Goal: Find contact information: Find contact information

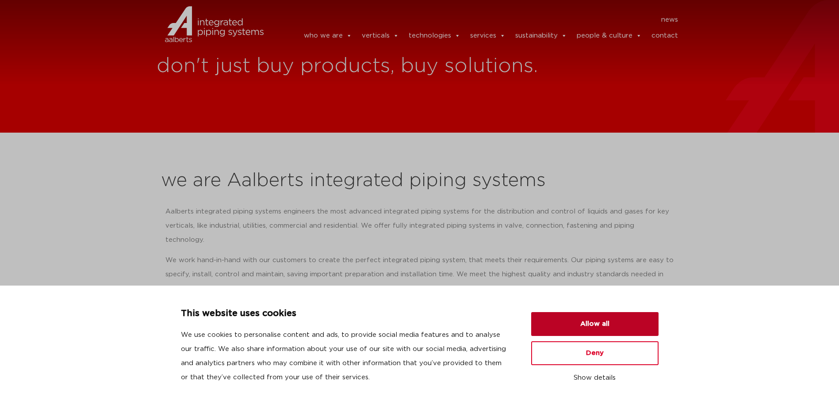
click at [613, 326] on button "Allow all" at bounding box center [594, 324] width 127 height 24
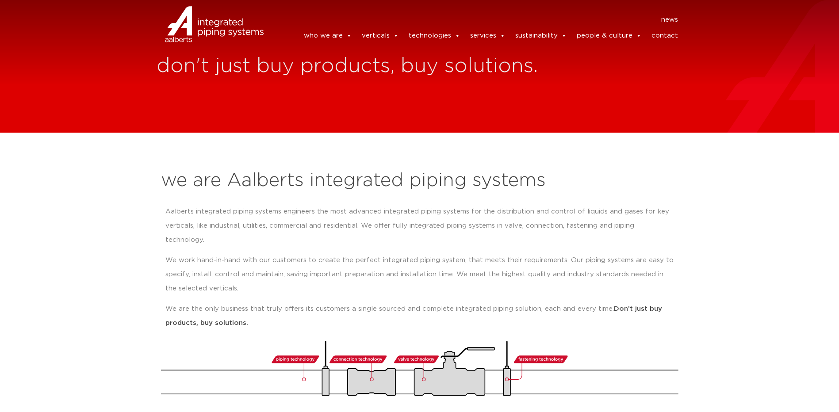
click at [671, 37] on link "contact" at bounding box center [664, 36] width 27 height 18
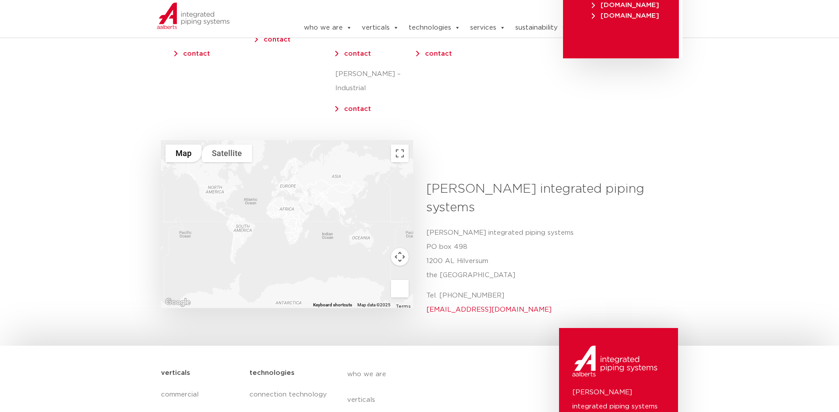
scroll to position [133, 0]
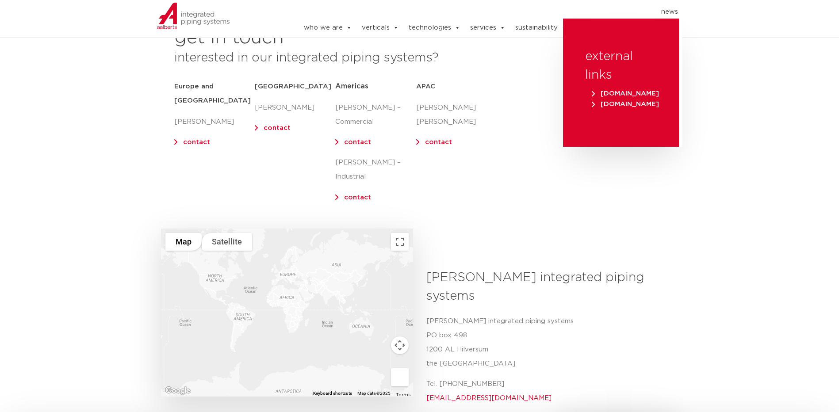
click at [356, 145] on link "contact" at bounding box center [357, 142] width 27 height 7
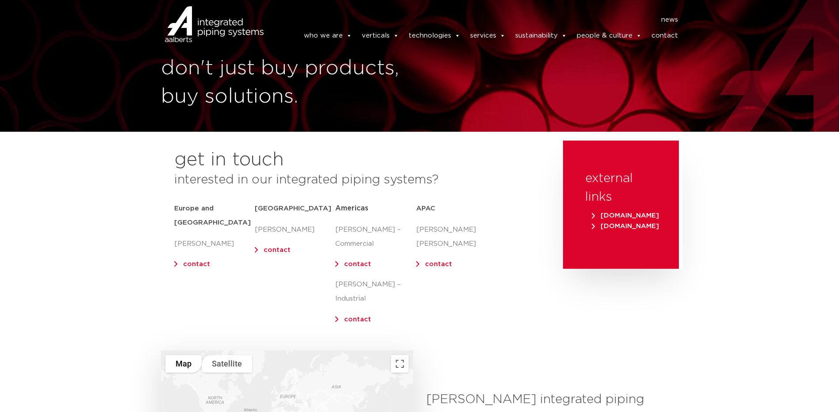
scroll to position [0, 0]
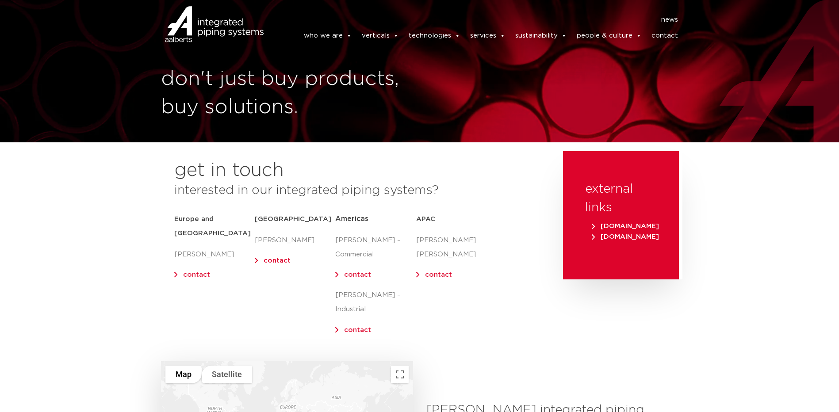
click at [350, 275] on link "contact" at bounding box center [357, 275] width 27 height 7
click at [190, 23] on img at bounding box center [193, 36] width 73 height 27
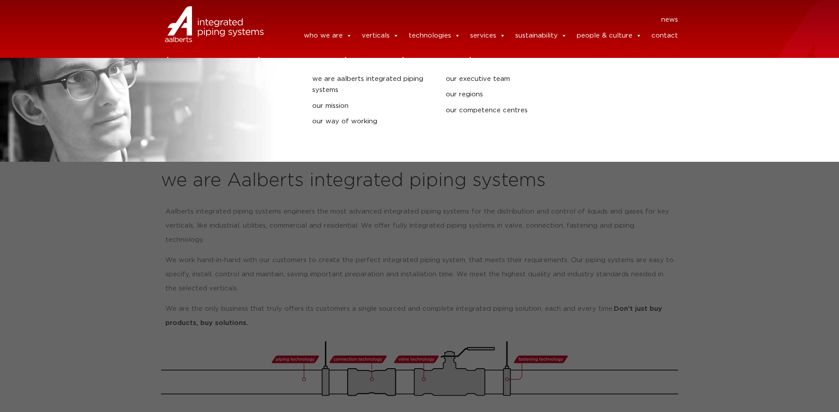
click at [326, 45] on link "who we are" at bounding box center [328, 36] width 48 height 18
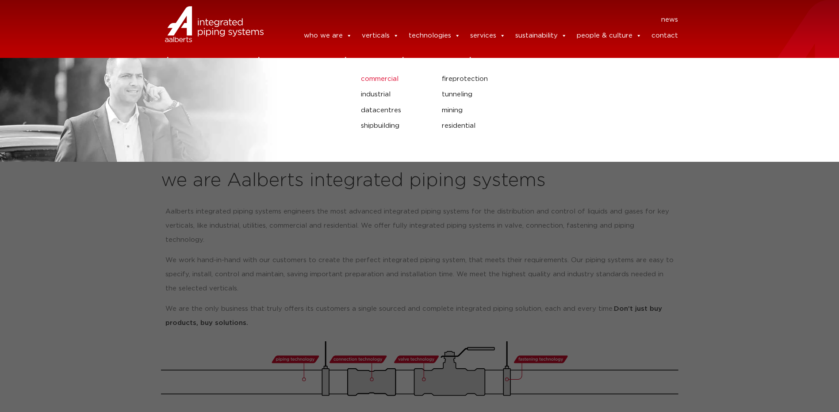
click at [383, 82] on link "commercial" at bounding box center [395, 78] width 68 height 11
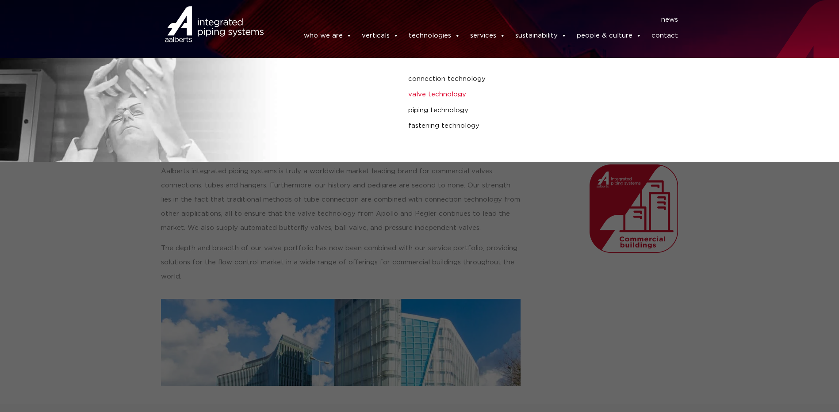
click at [433, 100] on link "valve technology" at bounding box center [565, 94] width 315 height 11
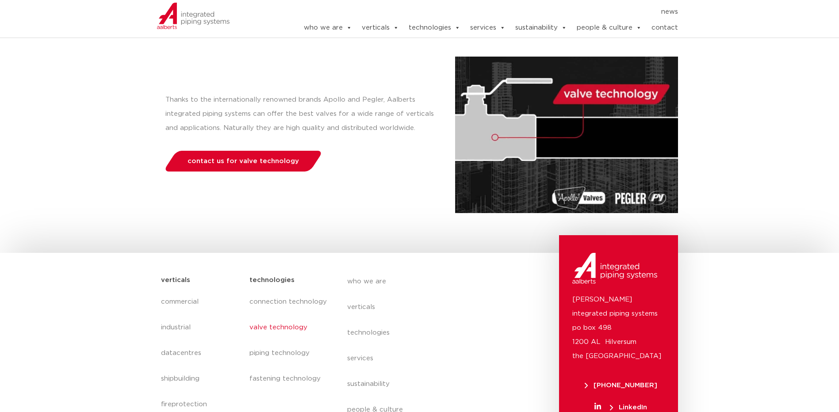
scroll to position [88, 0]
